Goal: Task Accomplishment & Management: Use online tool/utility

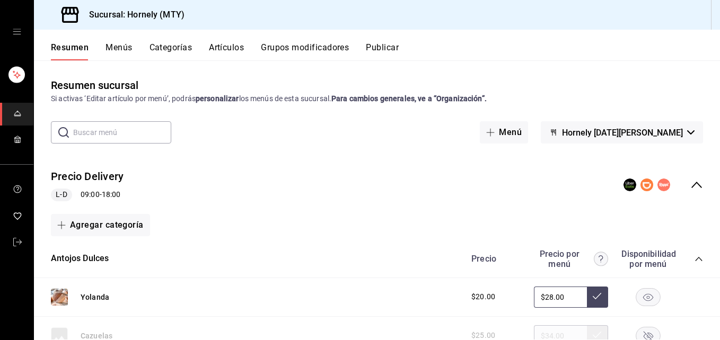
scroll to position [159, 0]
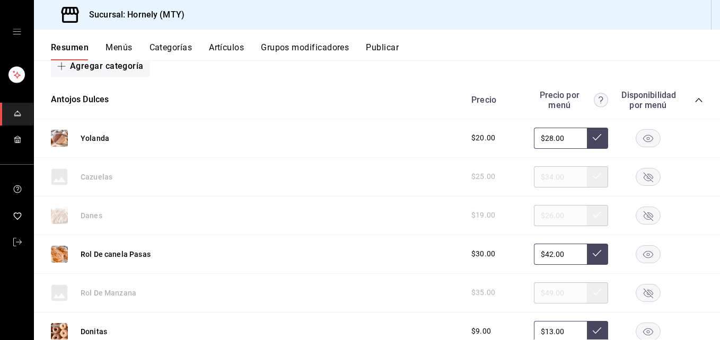
click at [540, 133] on rect "button" at bounding box center [648, 137] width 24 height 17
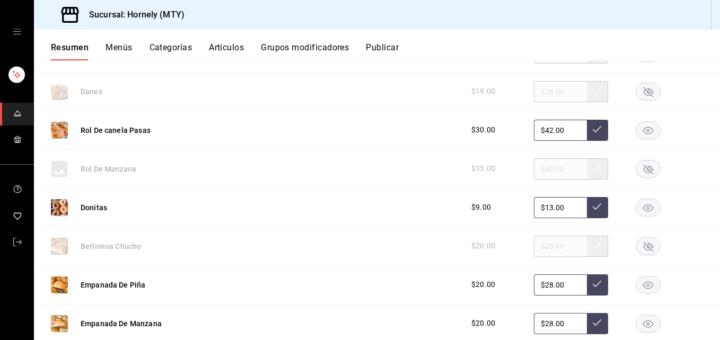
scroll to position [318, 0]
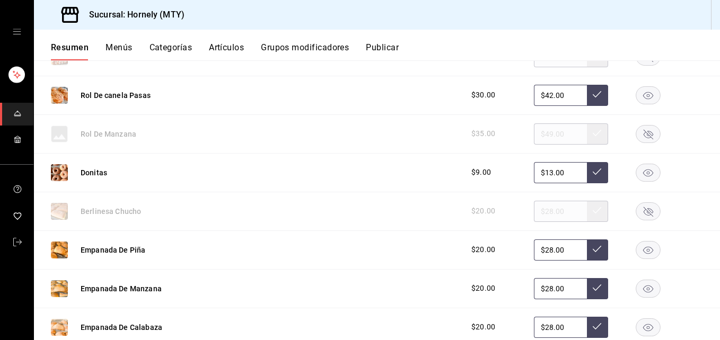
click at [540, 213] on icon "button" at bounding box center [649, 212] width 10 height 10
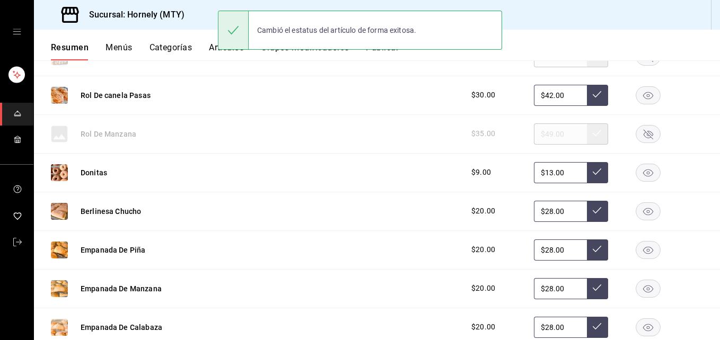
scroll to position [477, 0]
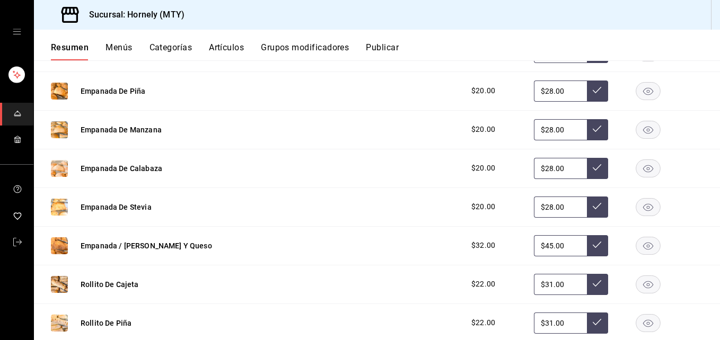
click at [540, 86] on rect "button" at bounding box center [648, 90] width 24 height 17
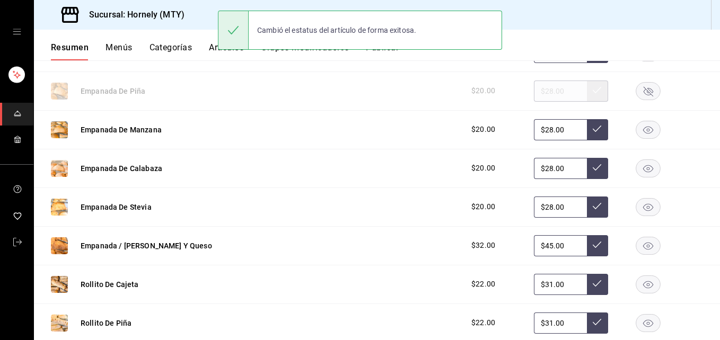
click at [540, 125] on rect "button" at bounding box center [648, 129] width 24 height 17
click at [540, 168] on rect "button" at bounding box center [648, 168] width 24 height 17
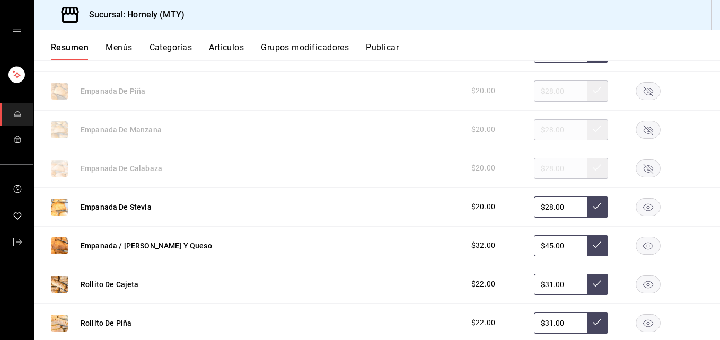
click at [540, 247] on rect "button" at bounding box center [648, 245] width 24 height 17
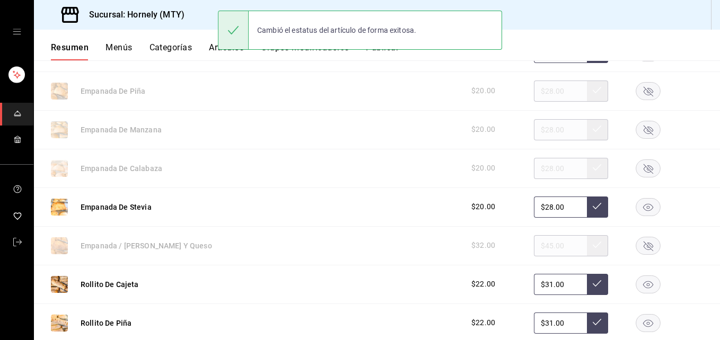
scroll to position [795, 0]
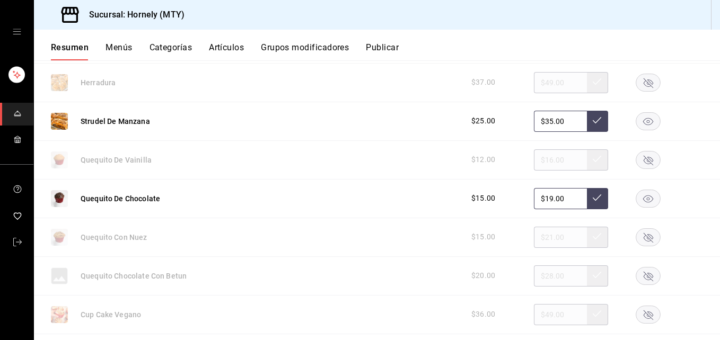
click at [540, 199] on rect "button" at bounding box center [648, 198] width 24 height 17
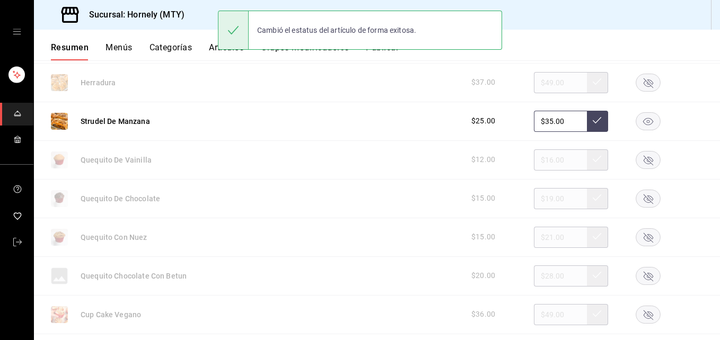
click at [540, 163] on rect "button" at bounding box center [648, 159] width 24 height 17
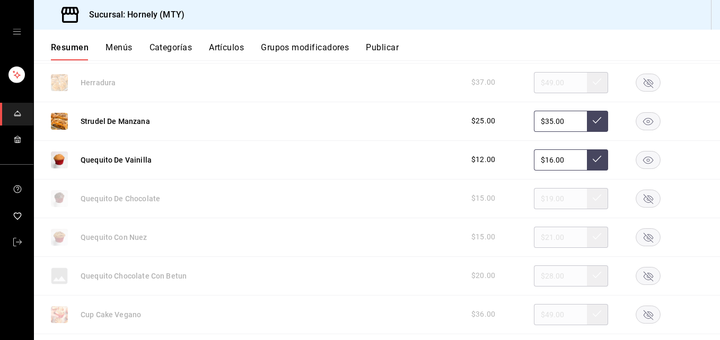
click at [540, 129] on rect "button" at bounding box center [648, 120] width 24 height 17
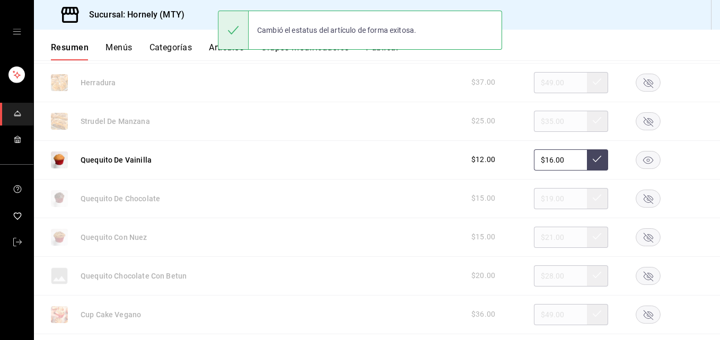
scroll to position [636, 0]
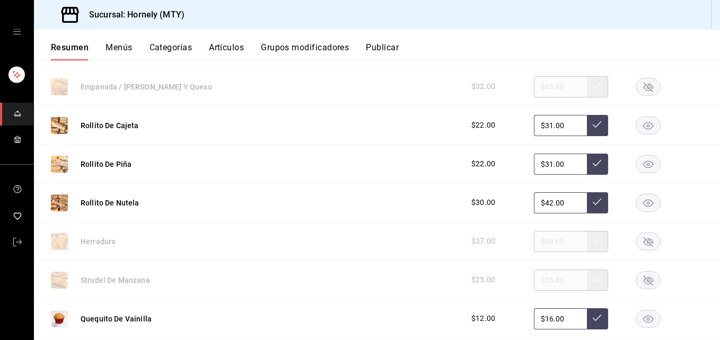
click at [540, 125] on rect "button" at bounding box center [648, 125] width 24 height 17
click at [540, 167] on rect "button" at bounding box center [648, 163] width 24 height 17
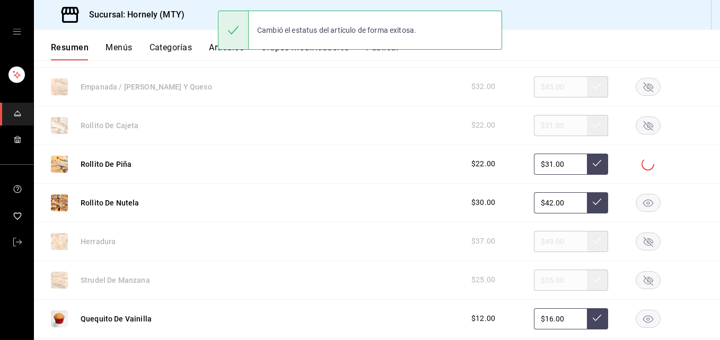
click at [540, 199] on rect "button" at bounding box center [648, 202] width 24 height 17
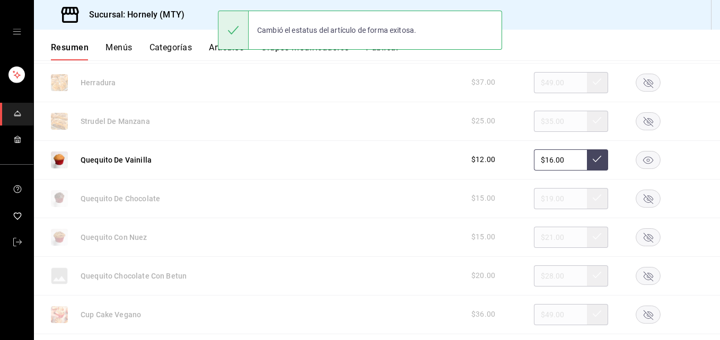
scroll to position [954, 0]
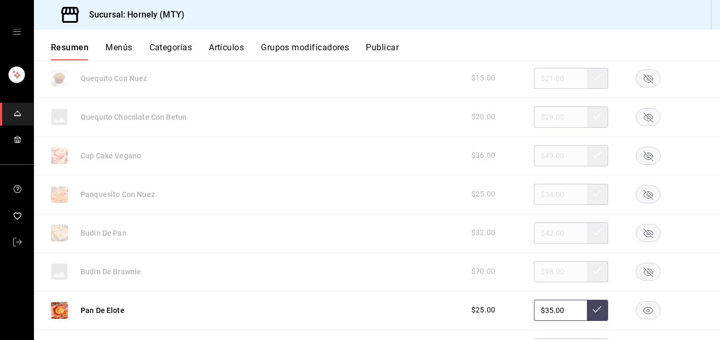
click at [540, 80] on rect "button" at bounding box center [648, 77] width 24 height 17
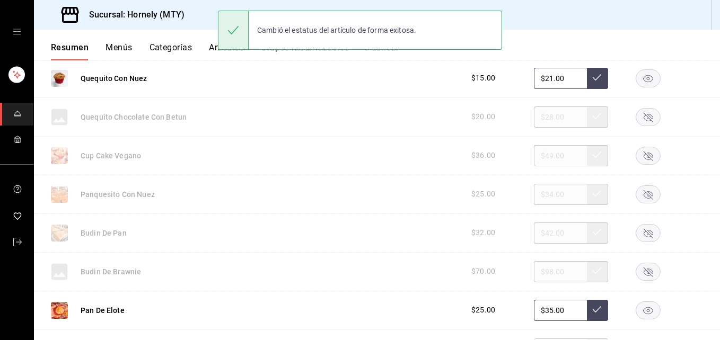
click at [540, 80] on rect "button" at bounding box center [648, 77] width 24 height 17
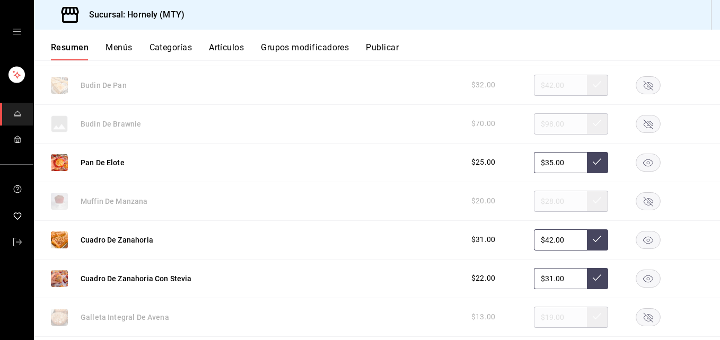
scroll to position [1113, 0]
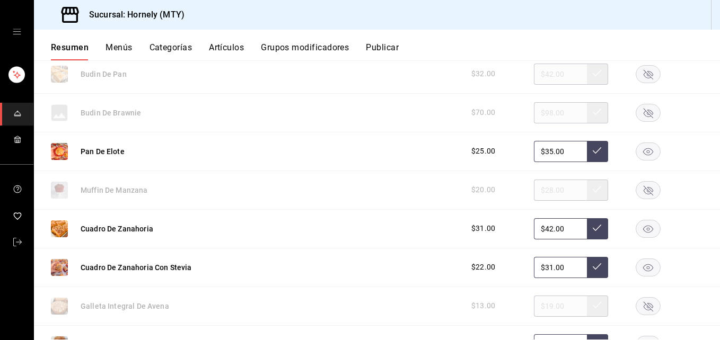
click at [540, 226] on rect "button" at bounding box center [648, 228] width 24 height 17
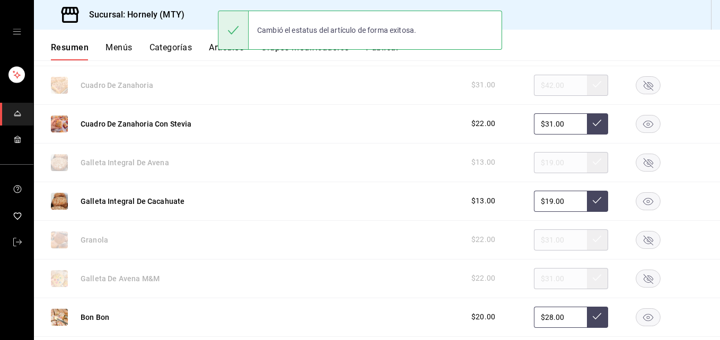
scroll to position [1272, 0]
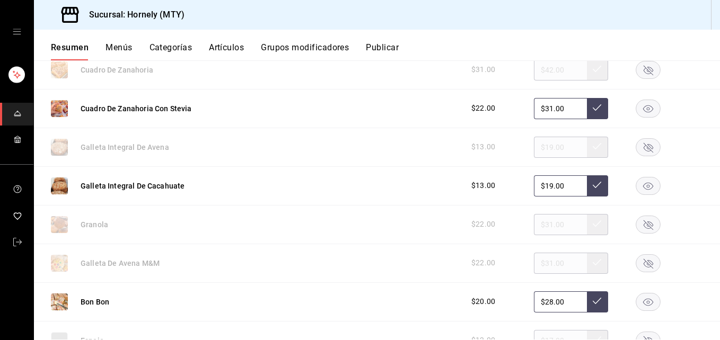
click at [540, 186] on icon "button" at bounding box center [648, 185] width 10 height 7
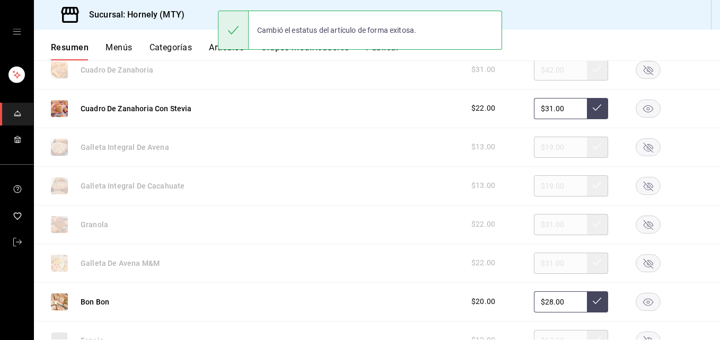
scroll to position [1431, 0]
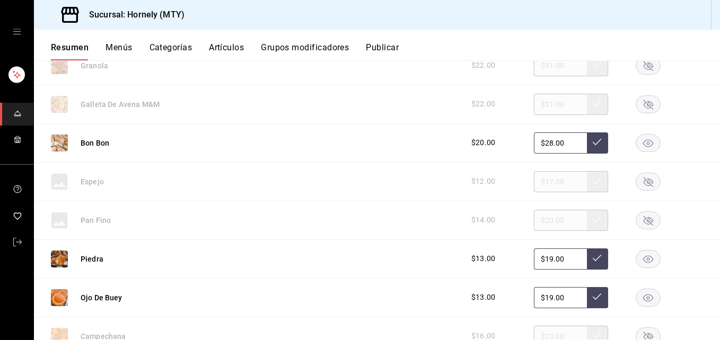
drag, startPoint x: 647, startPoint y: 180, endPoint x: 636, endPoint y: 202, distance: 24.9
click at [540, 180] on rect "button" at bounding box center [648, 181] width 24 height 17
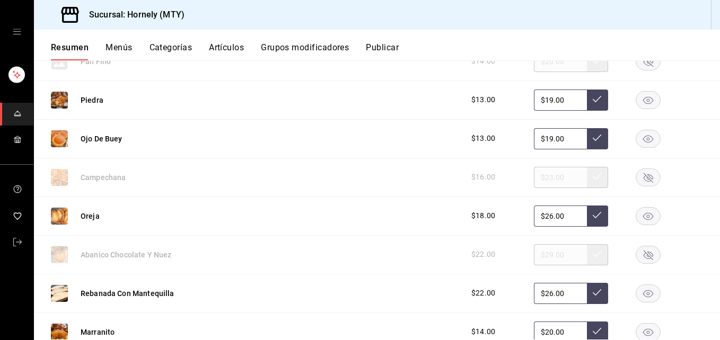
scroll to position [1749, 0]
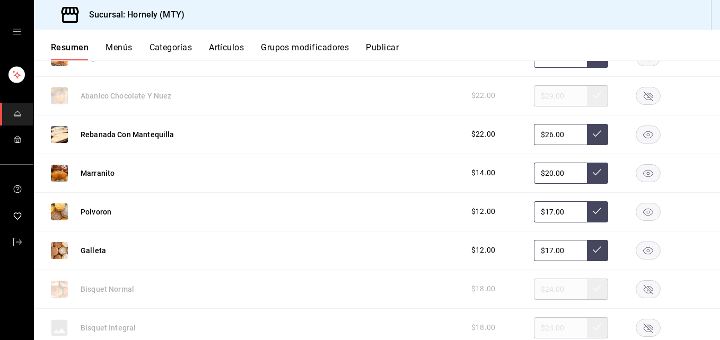
click at [540, 135] on rect "button" at bounding box center [648, 134] width 24 height 17
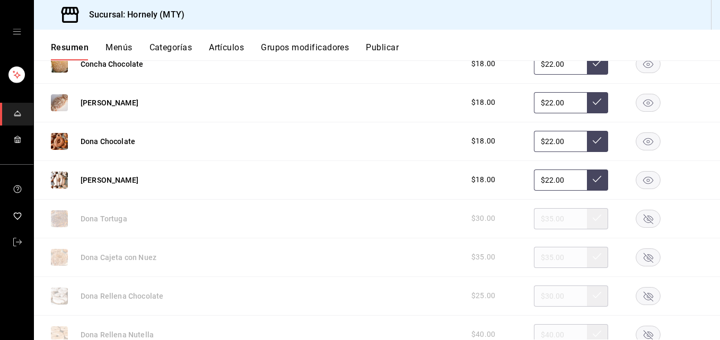
scroll to position [2386, 0]
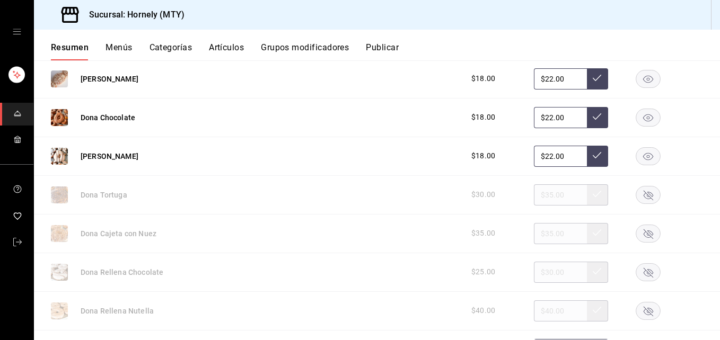
click at [540, 197] on rect "button" at bounding box center [648, 194] width 24 height 17
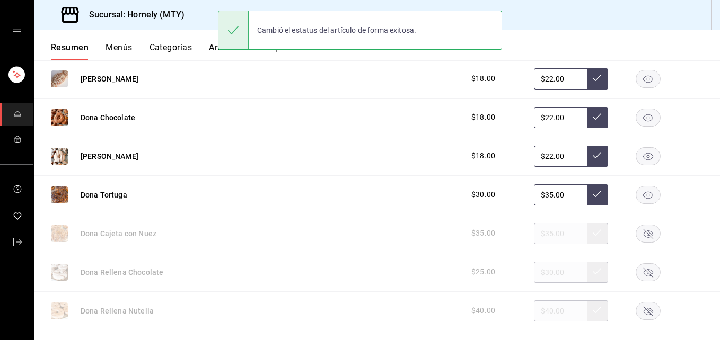
click at [540, 235] on rect "button" at bounding box center [648, 233] width 24 height 17
click at [540, 273] on rect "button" at bounding box center [648, 271] width 24 height 17
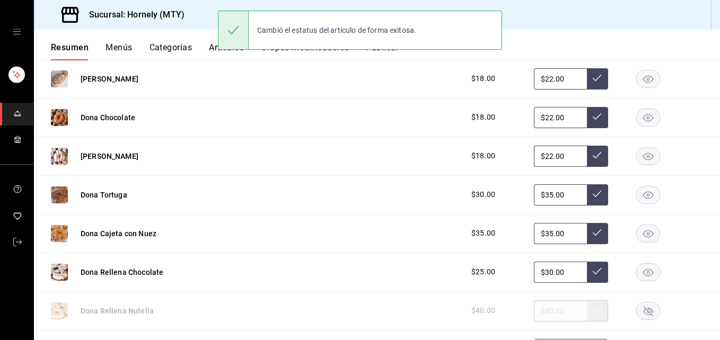
drag, startPoint x: 643, startPoint y: 309, endPoint x: 555, endPoint y: 274, distance: 95.2
click at [540, 309] on icon "button" at bounding box center [648, 311] width 25 height 18
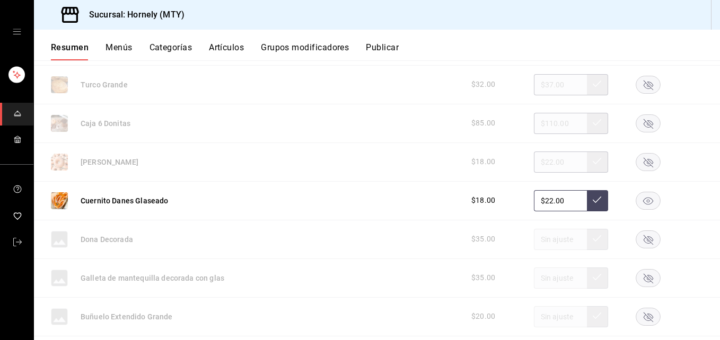
scroll to position [2704, 0]
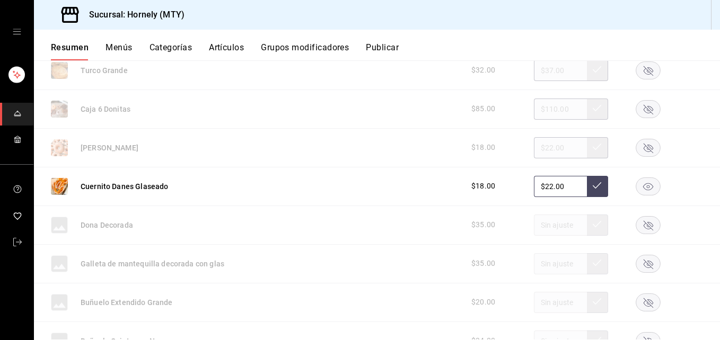
click at [540, 147] on icon "button" at bounding box center [649, 148] width 10 height 10
click at [540, 187] on rect "button" at bounding box center [648, 186] width 24 height 17
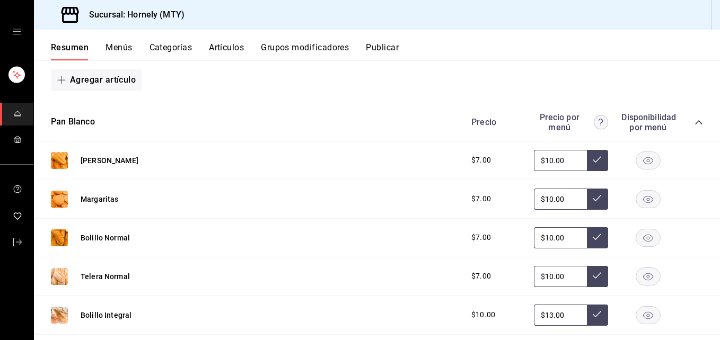
scroll to position [3022, 0]
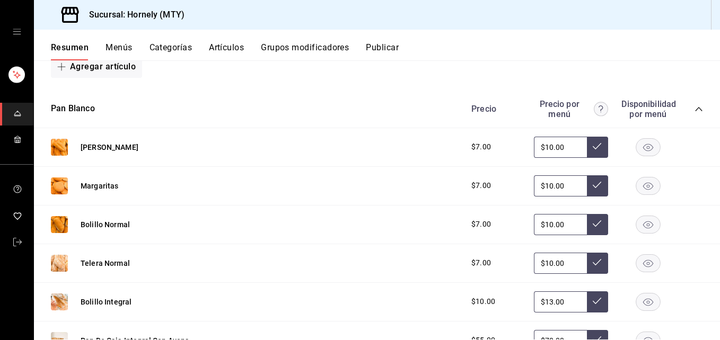
click at [540, 186] on icon "button" at bounding box center [648, 186] width 25 height 18
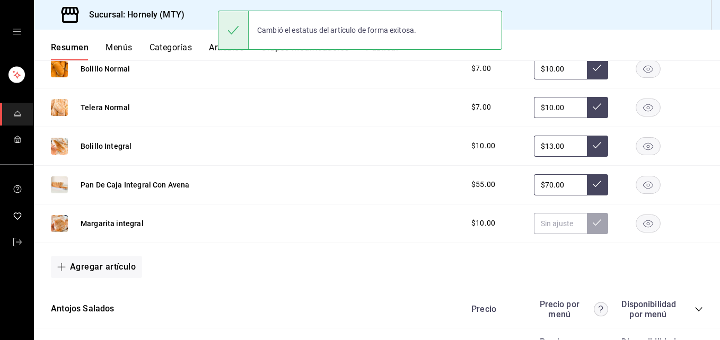
scroll to position [3181, 0]
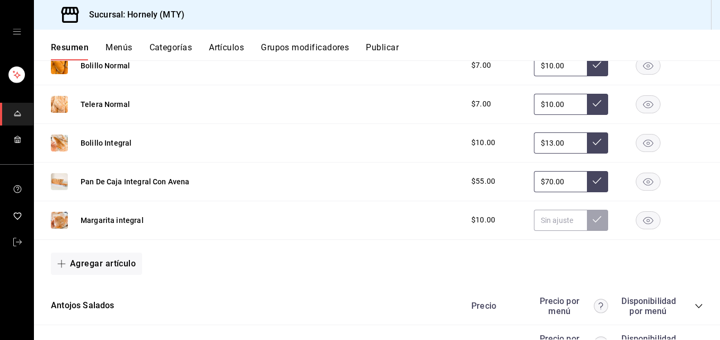
click at [540, 147] on rect "button" at bounding box center [648, 142] width 24 height 17
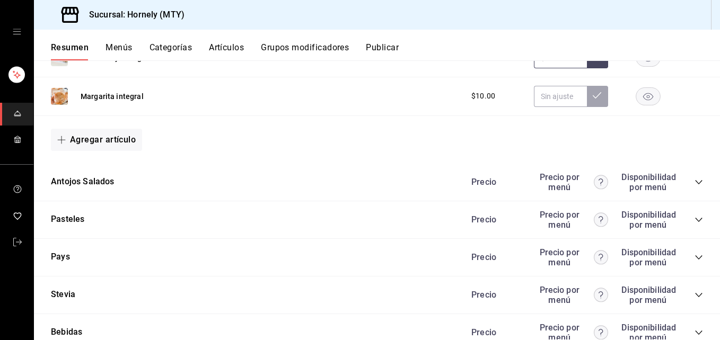
scroll to position [3340, 0]
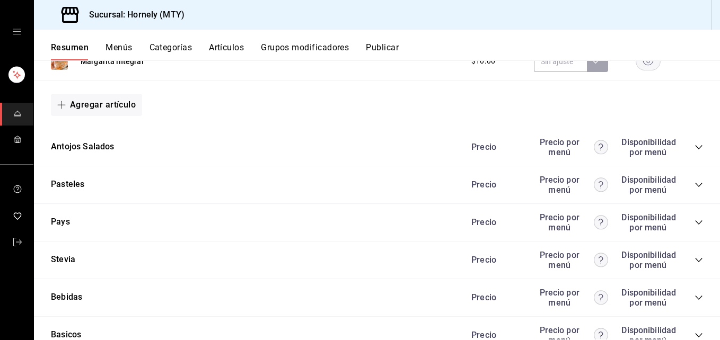
click at [540, 149] on icon "collapse-category-row" at bounding box center [698, 147] width 8 height 8
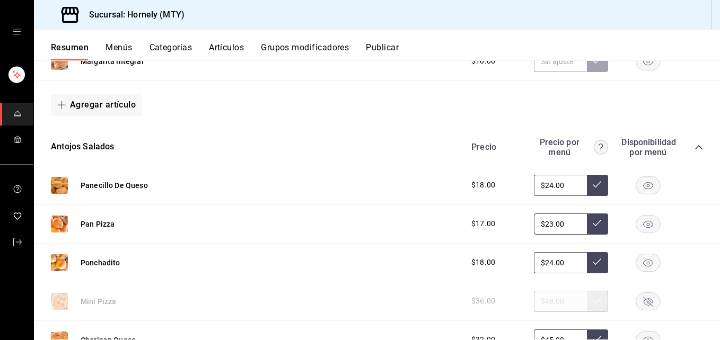
click at [540, 225] on rect "button" at bounding box center [648, 223] width 24 height 17
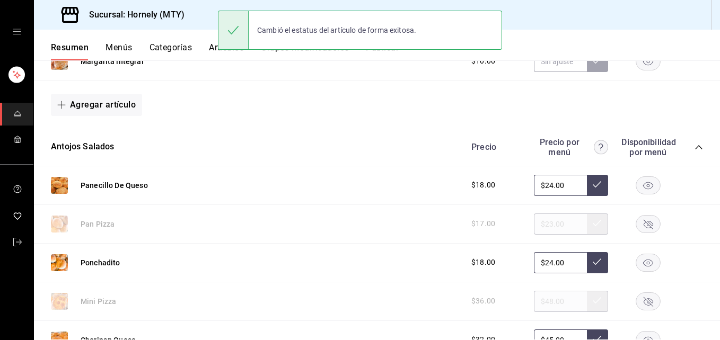
click at [540, 266] on rect "button" at bounding box center [648, 262] width 24 height 17
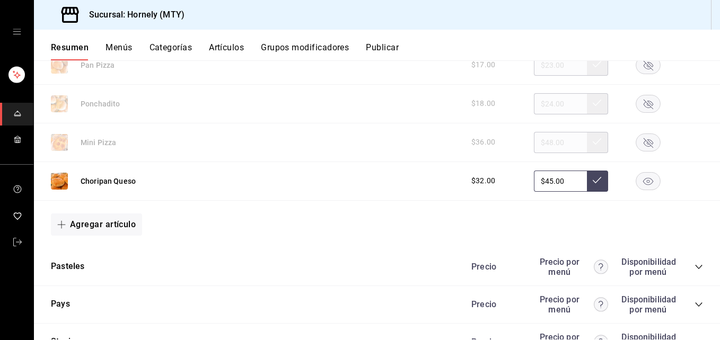
scroll to position [3658, 0]
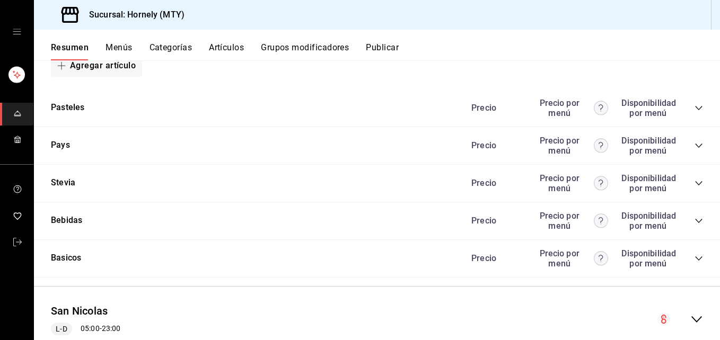
click at [540, 108] on icon "collapse-category-row" at bounding box center [698, 108] width 8 height 8
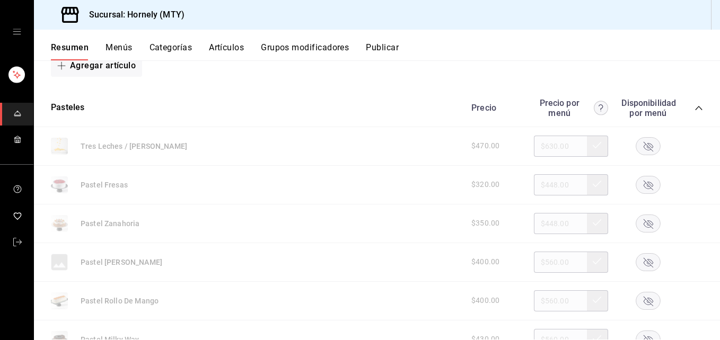
click at [540, 180] on rect "button" at bounding box center [648, 184] width 24 height 17
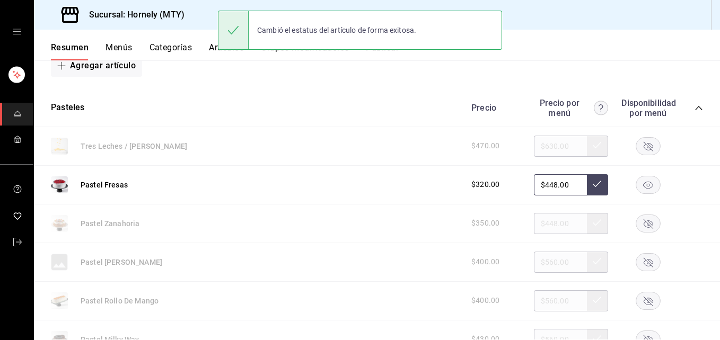
click at [540, 224] on rect "button" at bounding box center [648, 223] width 24 height 17
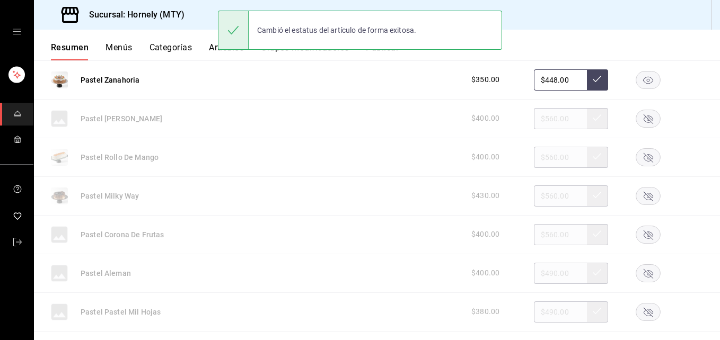
scroll to position [3817, 0]
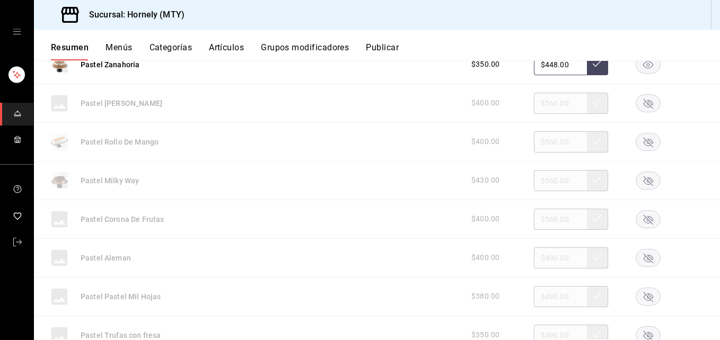
click at [540, 141] on rect "button" at bounding box center [648, 141] width 24 height 17
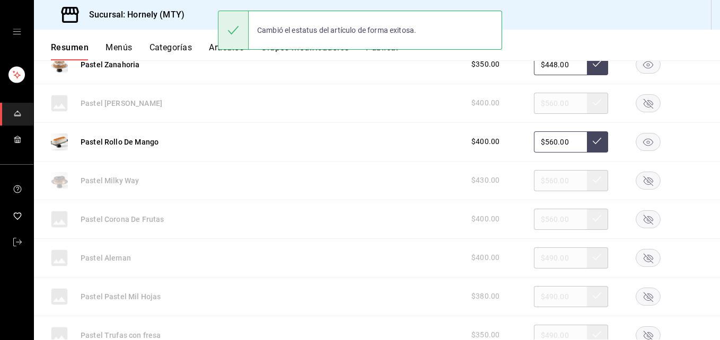
click at [540, 182] on rect "button" at bounding box center [648, 180] width 24 height 17
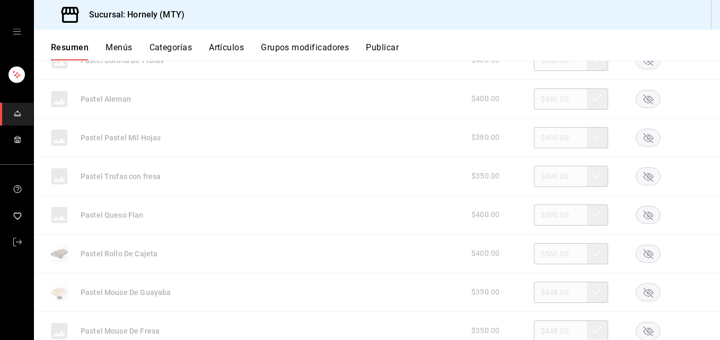
click at [540, 179] on rect "button" at bounding box center [648, 176] width 24 height 17
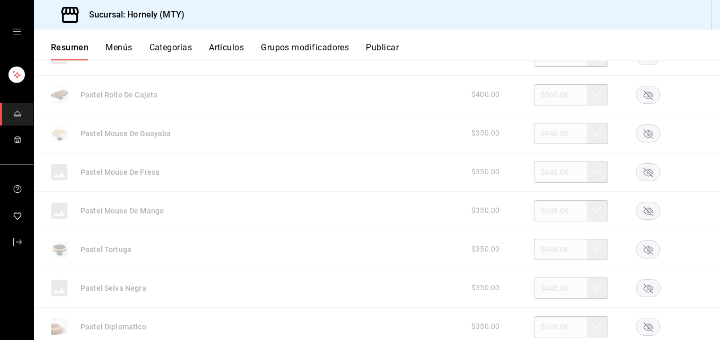
click at [540, 250] on icon "button" at bounding box center [649, 250] width 10 height 10
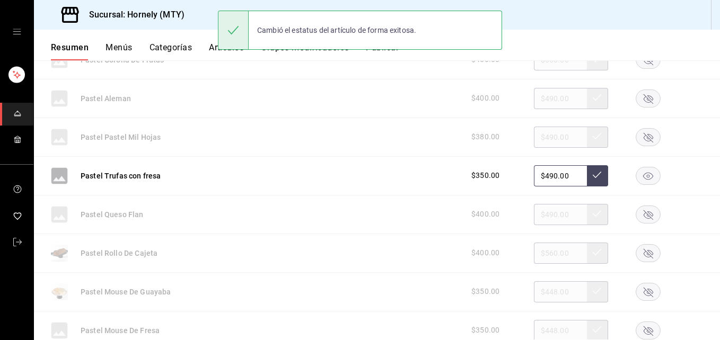
scroll to position [3976, 0]
click at [540, 254] on rect "button" at bounding box center [648, 253] width 24 height 17
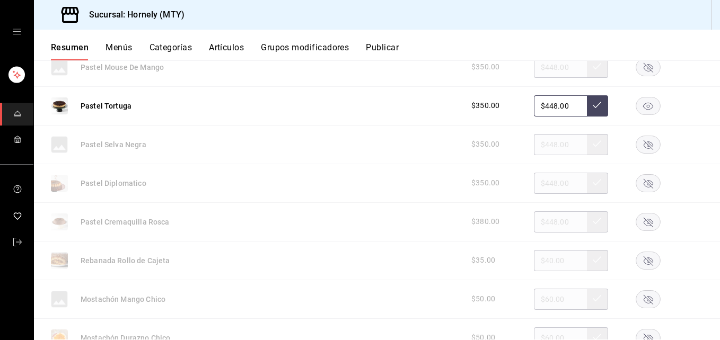
scroll to position [4294, 0]
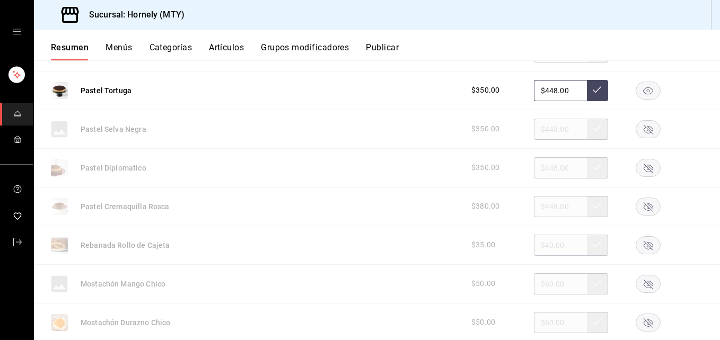
click at [540, 166] on icon "button" at bounding box center [649, 168] width 10 height 10
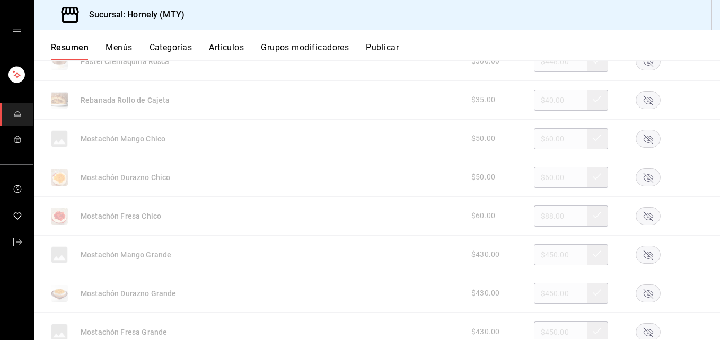
scroll to position [4453, 0]
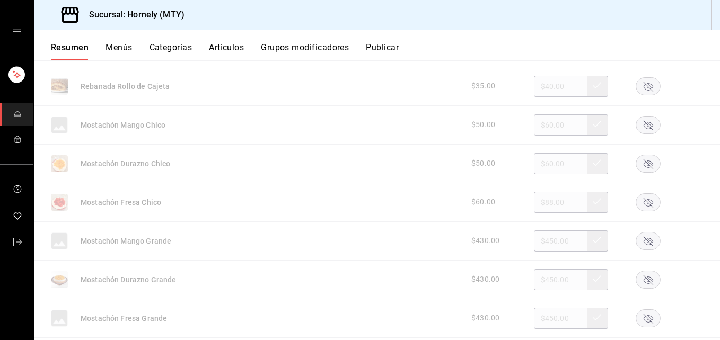
click at [540, 163] on rect "button" at bounding box center [648, 163] width 24 height 17
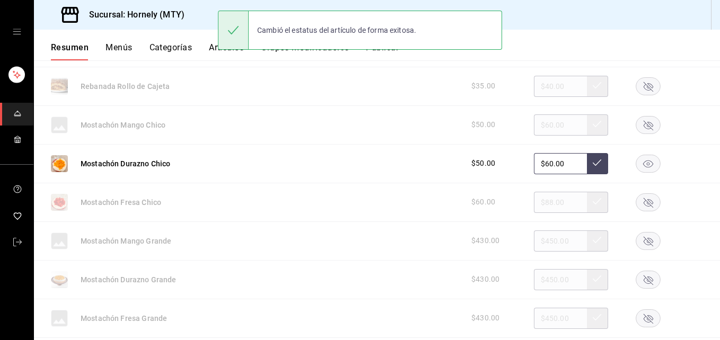
click at [540, 201] on icon "button" at bounding box center [648, 203] width 25 height 18
click at [540, 241] on rect "button" at bounding box center [648, 240] width 24 height 17
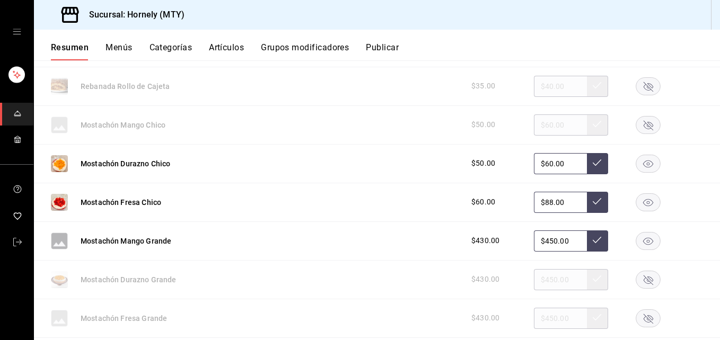
scroll to position [4612, 0]
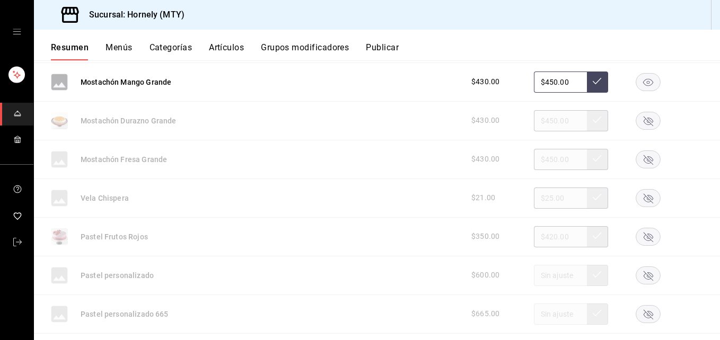
click at [540, 163] on icon "button" at bounding box center [649, 160] width 10 height 10
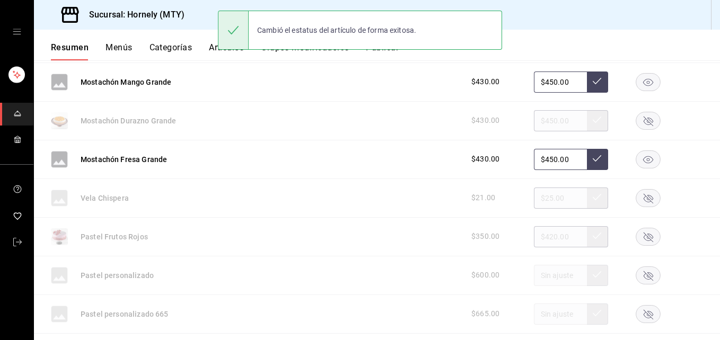
click at [540, 238] on icon "button" at bounding box center [648, 237] width 25 height 18
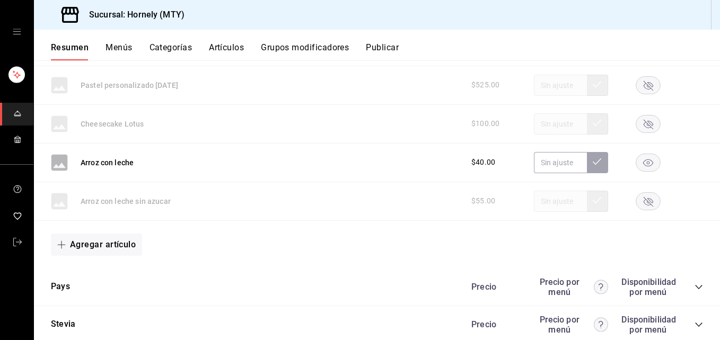
scroll to position [4930, 0]
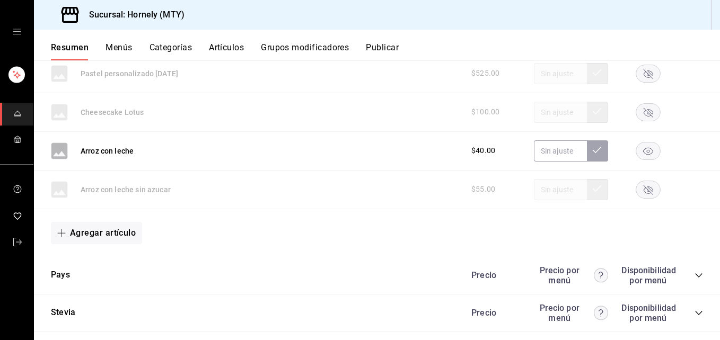
click at [540, 115] on rect "button" at bounding box center [648, 111] width 24 height 17
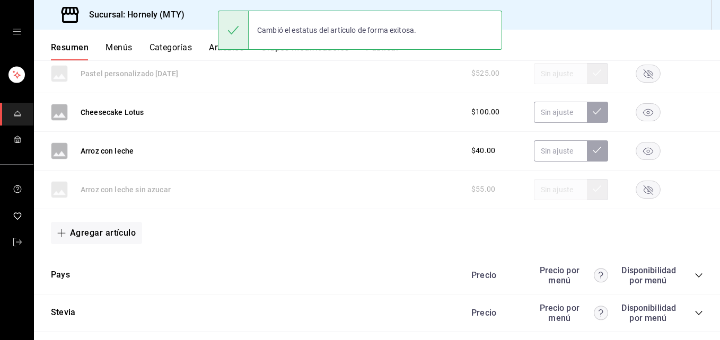
click at [540, 191] on rect "button" at bounding box center [648, 189] width 24 height 17
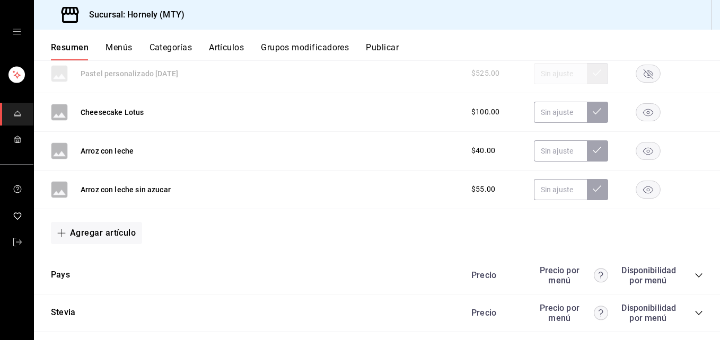
scroll to position [5089, 0]
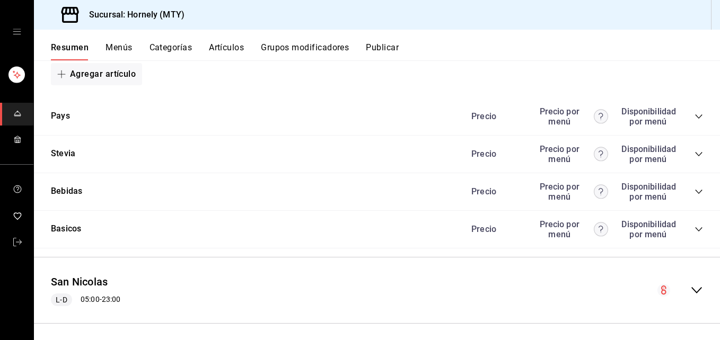
click at [540, 113] on icon "collapse-category-row" at bounding box center [698, 116] width 8 height 8
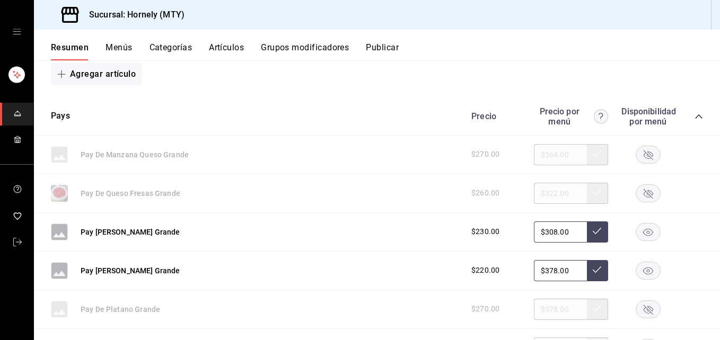
click at [540, 154] on rect "button" at bounding box center [648, 154] width 24 height 17
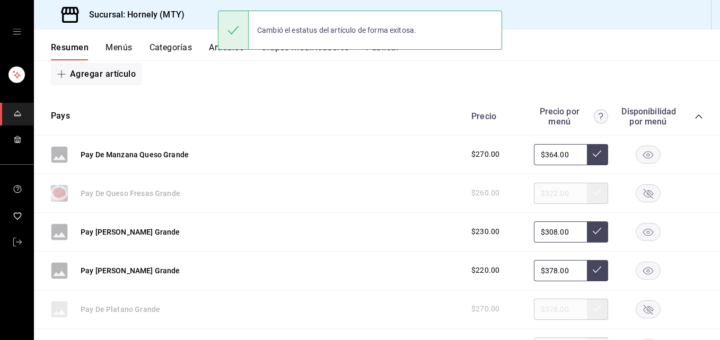
click at [540, 194] on rect "button" at bounding box center [648, 192] width 24 height 17
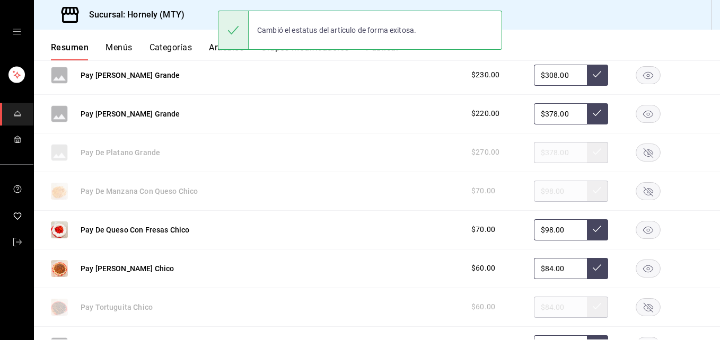
scroll to position [5248, 0]
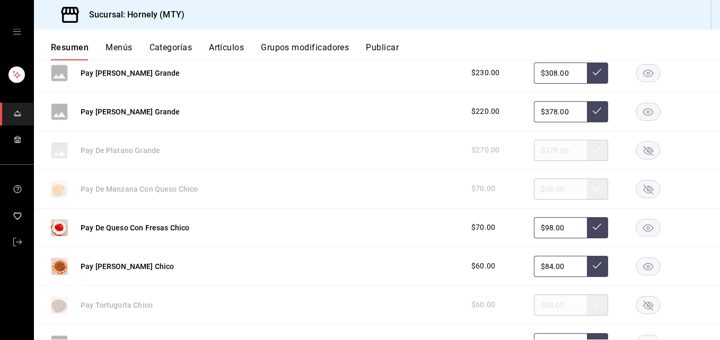
click at [540, 194] on rect "button" at bounding box center [648, 188] width 24 height 17
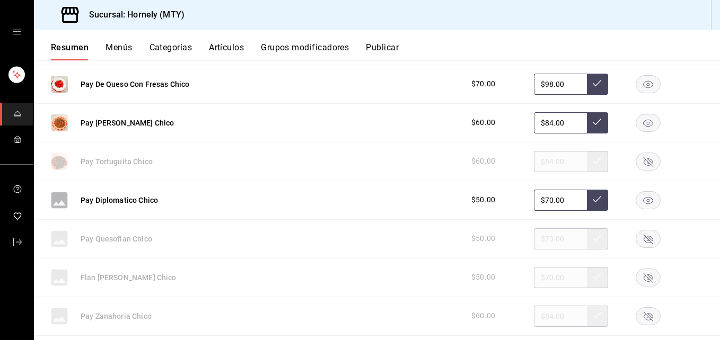
scroll to position [5407, 0]
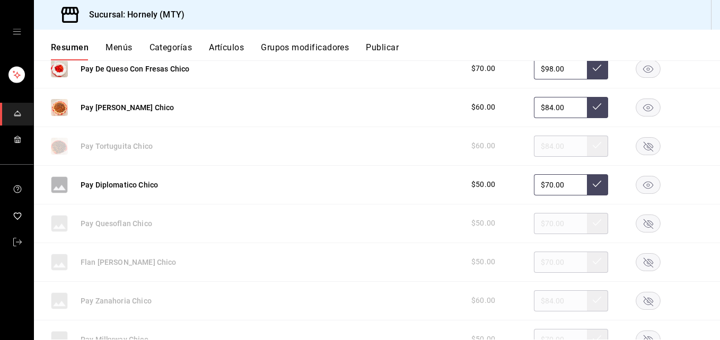
click at [540, 143] on rect "button" at bounding box center [648, 145] width 24 height 17
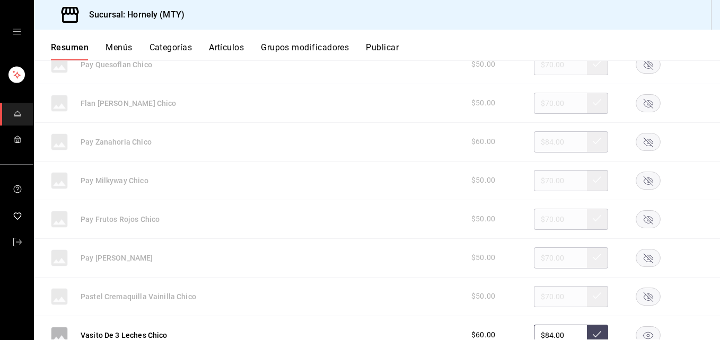
scroll to position [5726, 0]
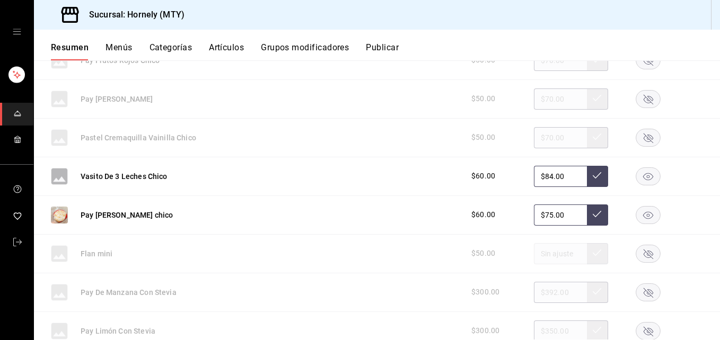
click at [540, 254] on rect "button" at bounding box center [648, 253] width 24 height 17
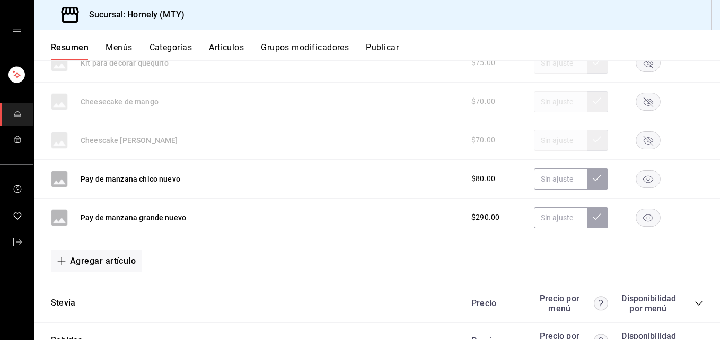
scroll to position [6044, 0]
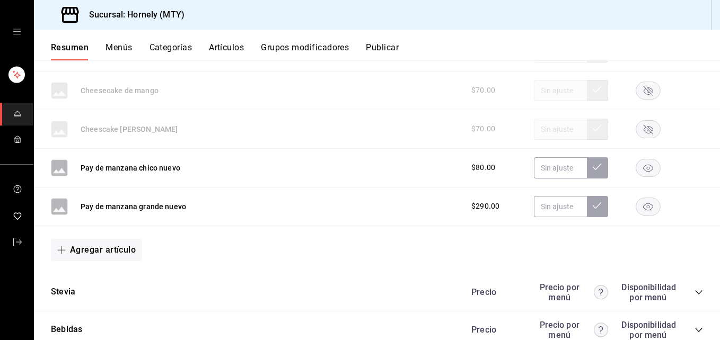
click at [540, 130] on rect "button" at bounding box center [648, 128] width 24 height 17
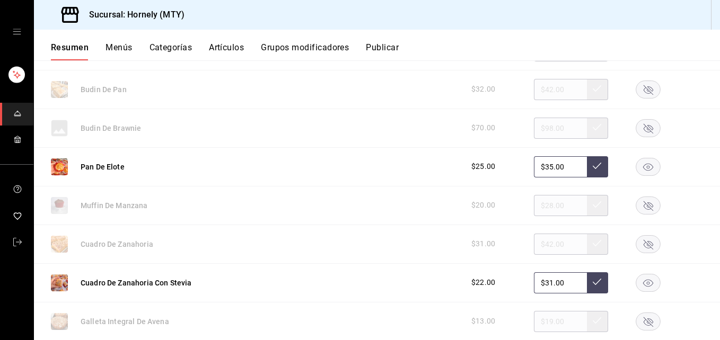
scroll to position [780, 0]
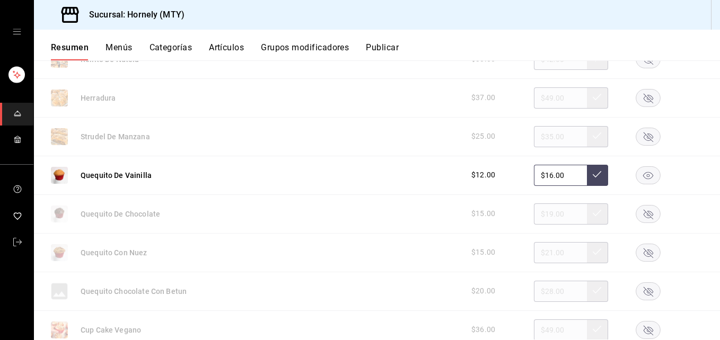
click at [540, 253] on rect "button" at bounding box center [648, 252] width 24 height 17
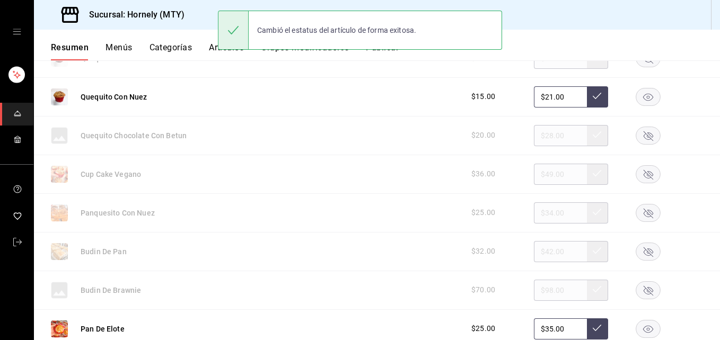
scroll to position [939, 0]
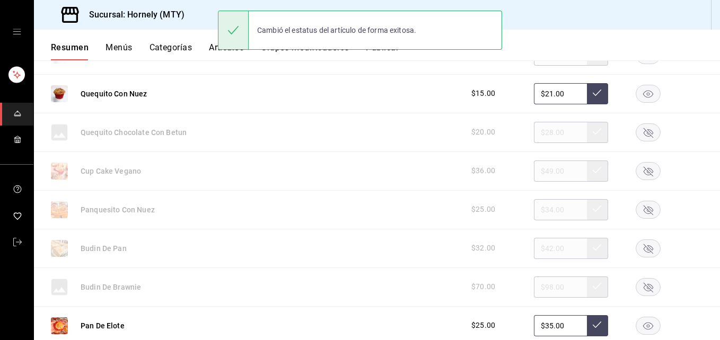
click at [540, 212] on rect "button" at bounding box center [648, 209] width 24 height 17
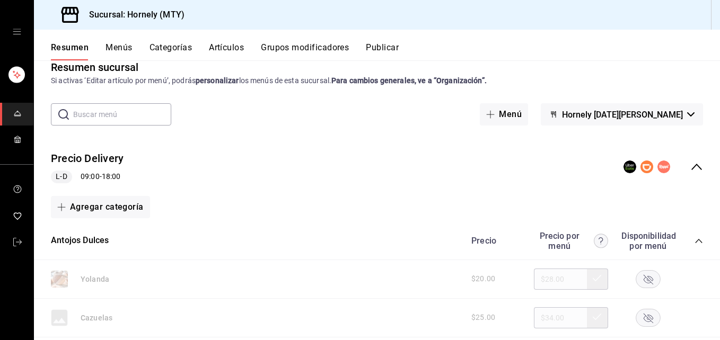
scroll to position [0, 0]
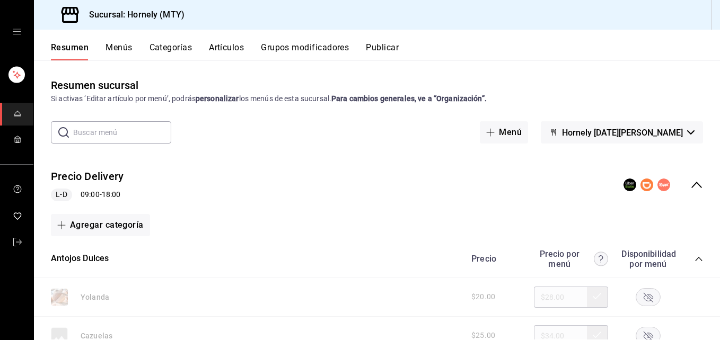
click at [388, 47] on button "Publicar" at bounding box center [382, 51] width 33 height 18
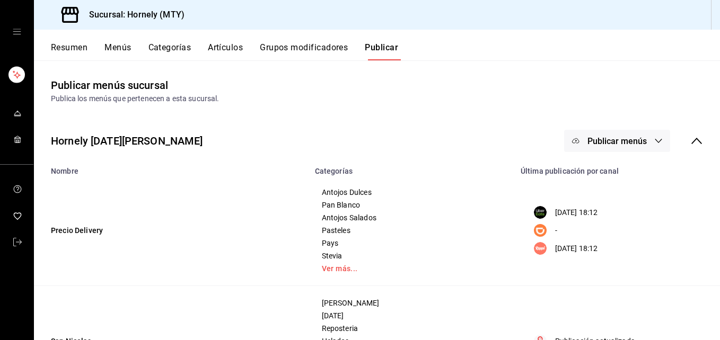
click at [540, 143] on span "Publicar menús" at bounding box center [616, 141] width 59 height 10
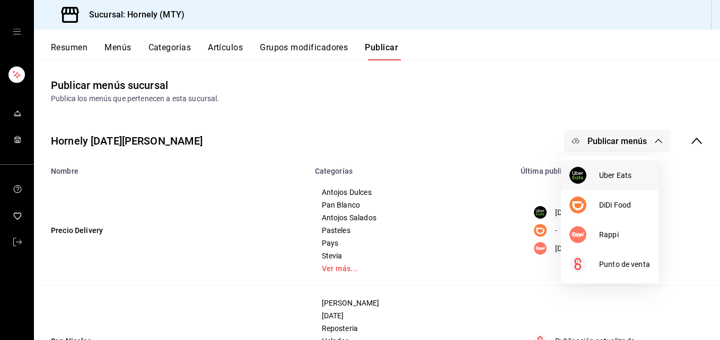
click at [540, 173] on img at bounding box center [577, 175] width 17 height 17
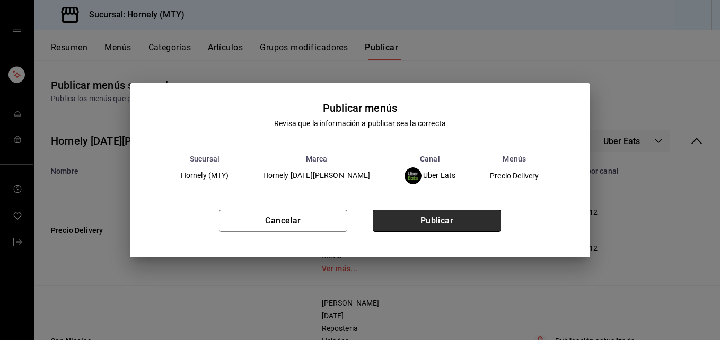
click at [432, 217] on button "Publicar" at bounding box center [437, 221] width 128 height 22
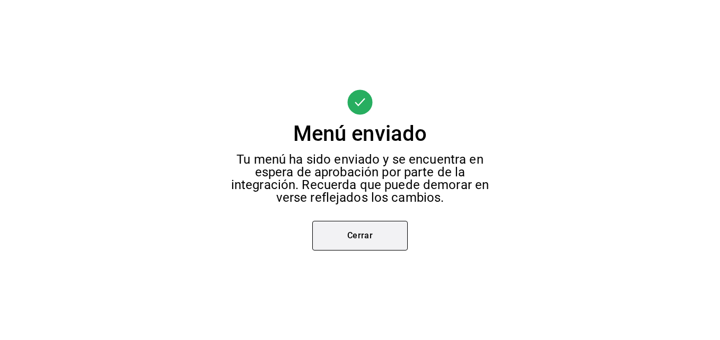
click at [375, 236] on button "Cerrar" at bounding box center [359, 236] width 95 height 30
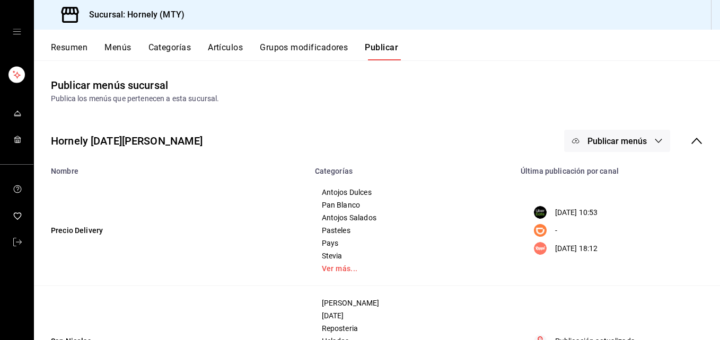
click at [540, 140] on span "Publicar menús" at bounding box center [616, 141] width 59 height 10
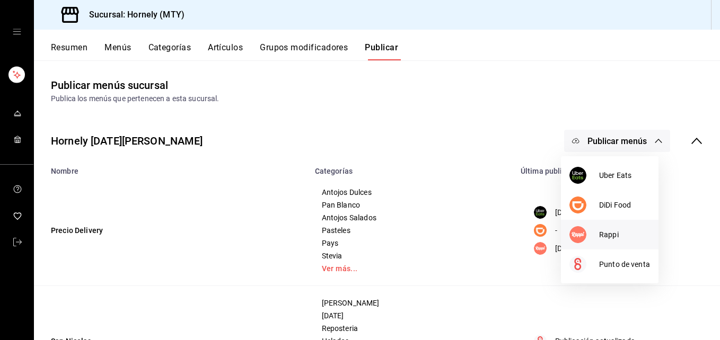
click at [540, 234] on img at bounding box center [577, 234] width 17 height 17
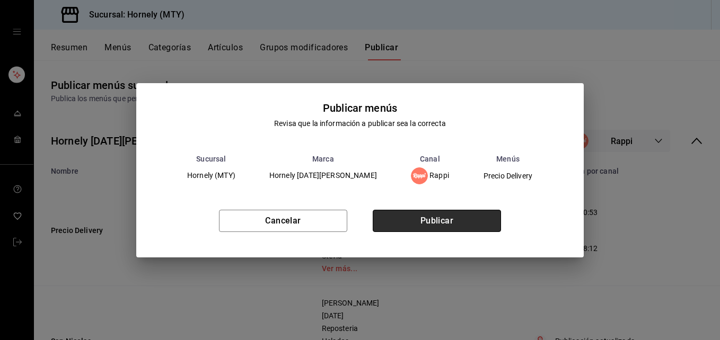
click at [482, 221] on button "Publicar" at bounding box center [437, 221] width 128 height 22
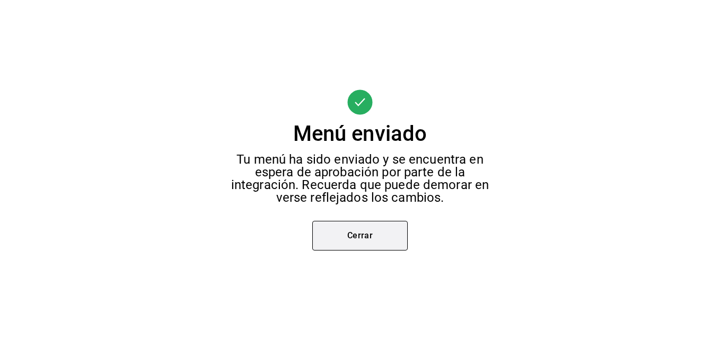
click at [391, 242] on button "Cerrar" at bounding box center [359, 236] width 95 height 30
